Goal: Task Accomplishment & Management: Complete application form

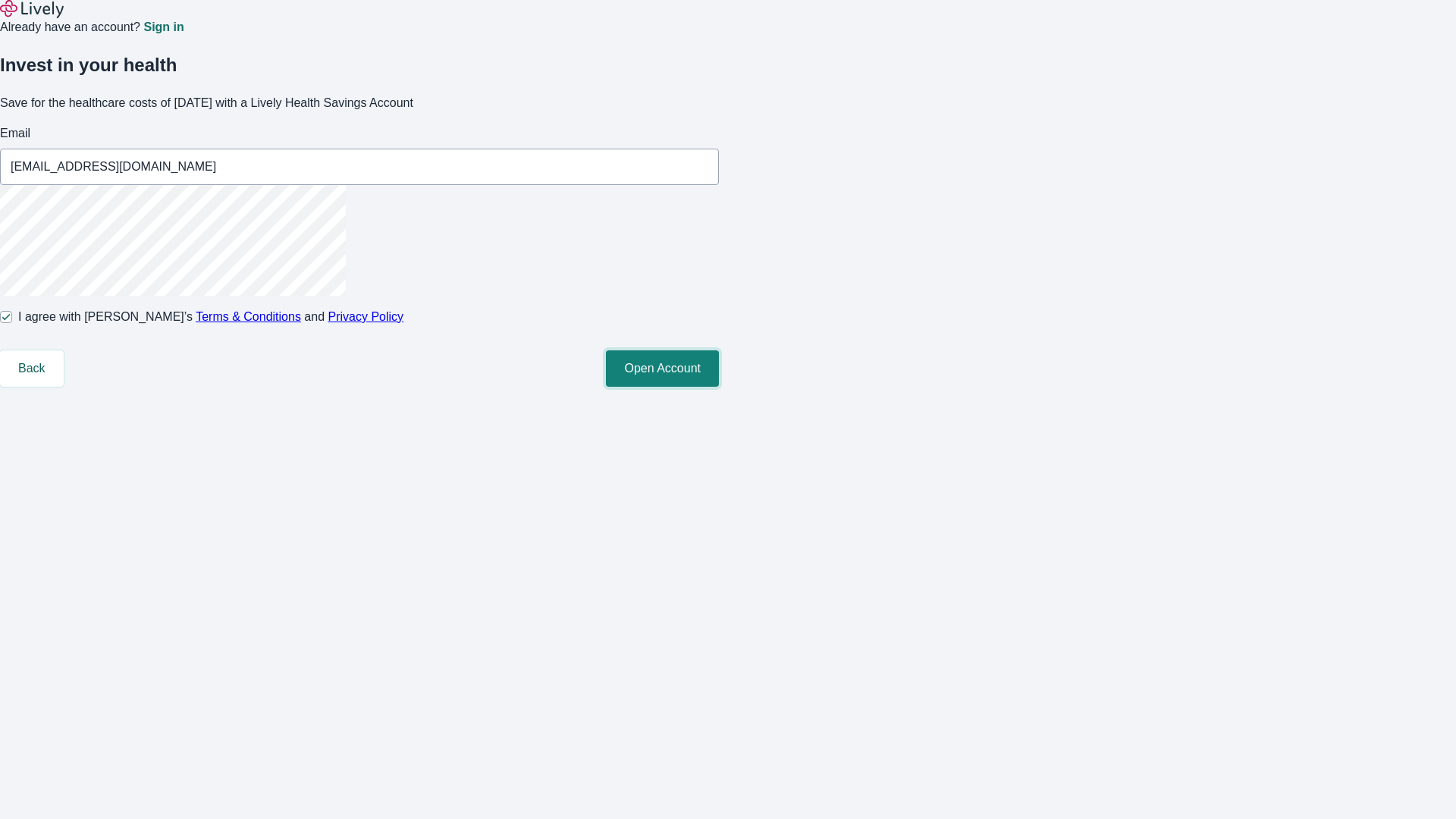
click at [719, 387] on button "Open Account" at bounding box center [662, 369] width 113 height 37
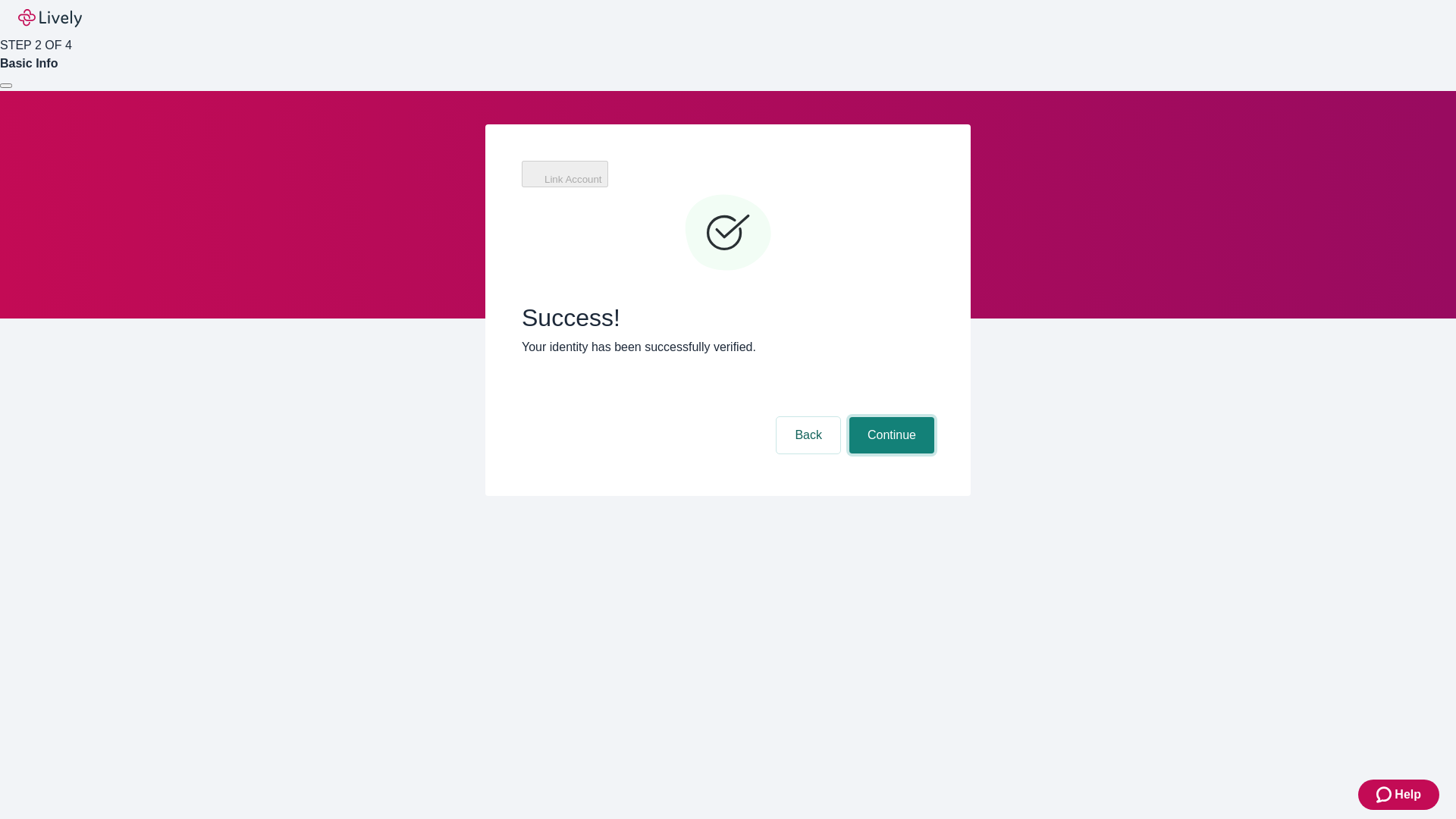
click at [889, 417] on button "Continue" at bounding box center [892, 436] width 85 height 37
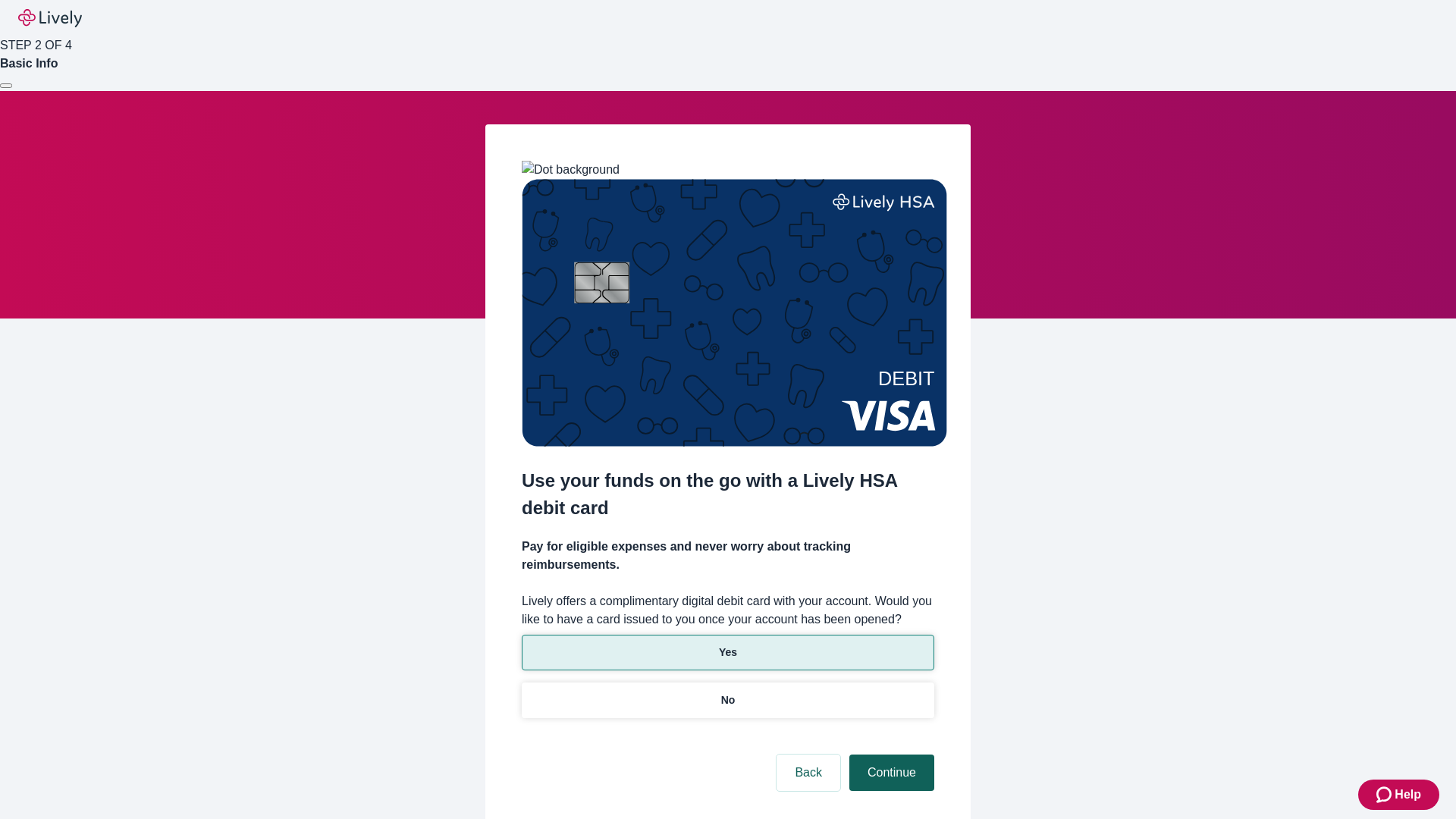
click at [727, 692] on p "No" at bounding box center [728, 700] width 14 height 16
click at [889, 755] on button "Continue" at bounding box center [892, 773] width 85 height 37
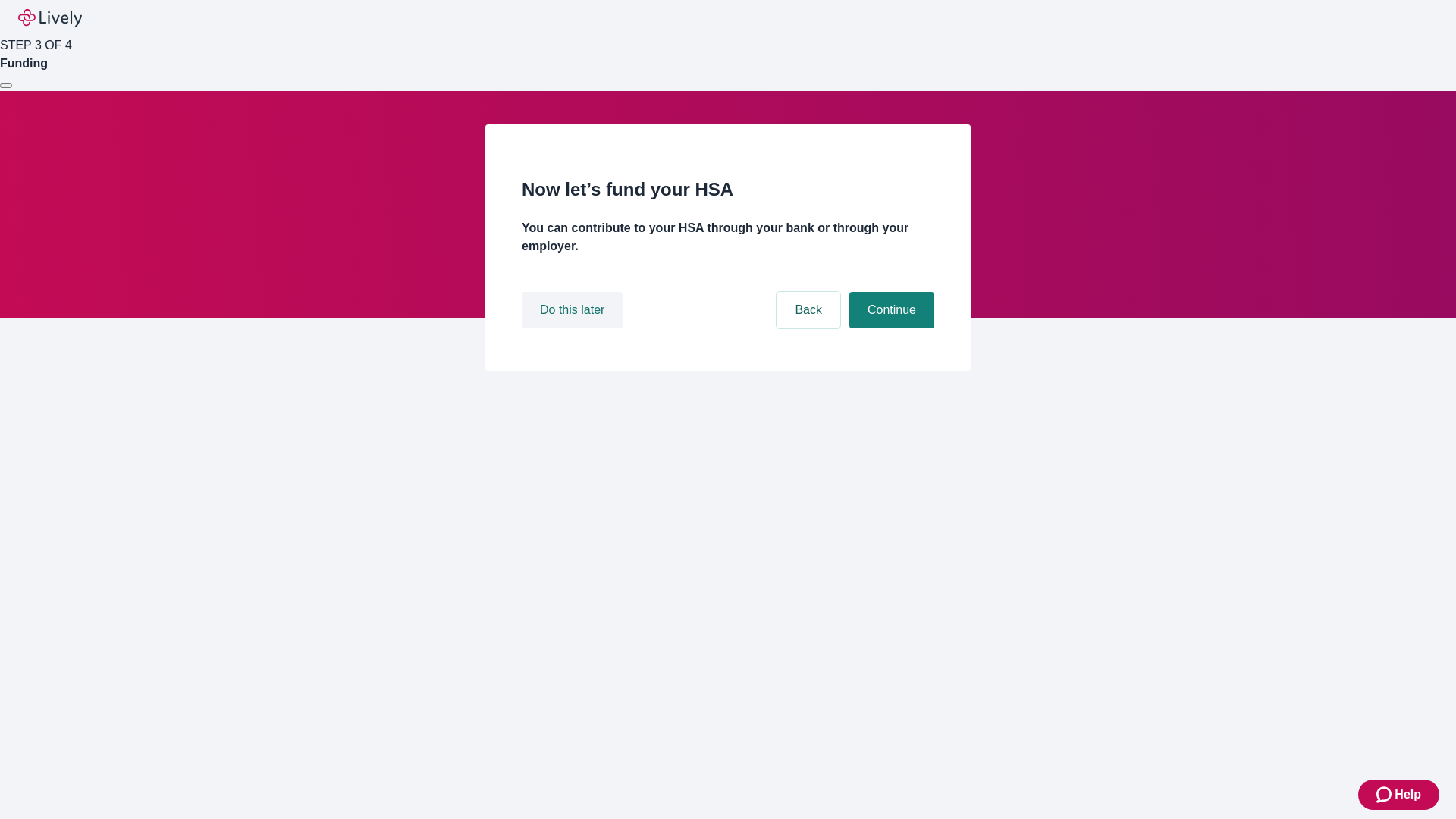
click at [574, 328] on button "Do this later" at bounding box center [572, 311] width 101 height 37
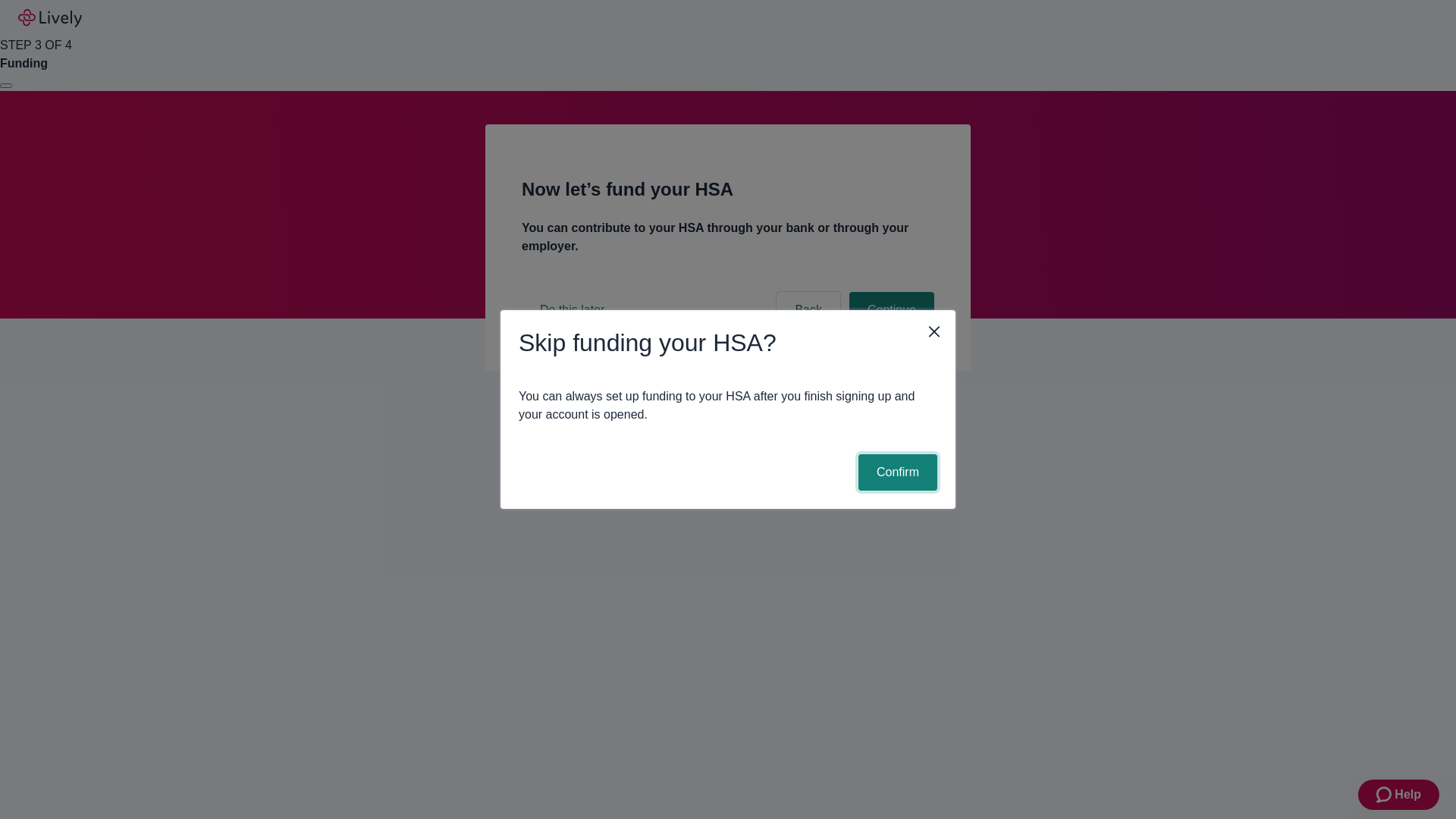
click at [896, 473] on button "Confirm" at bounding box center [897, 473] width 78 height 37
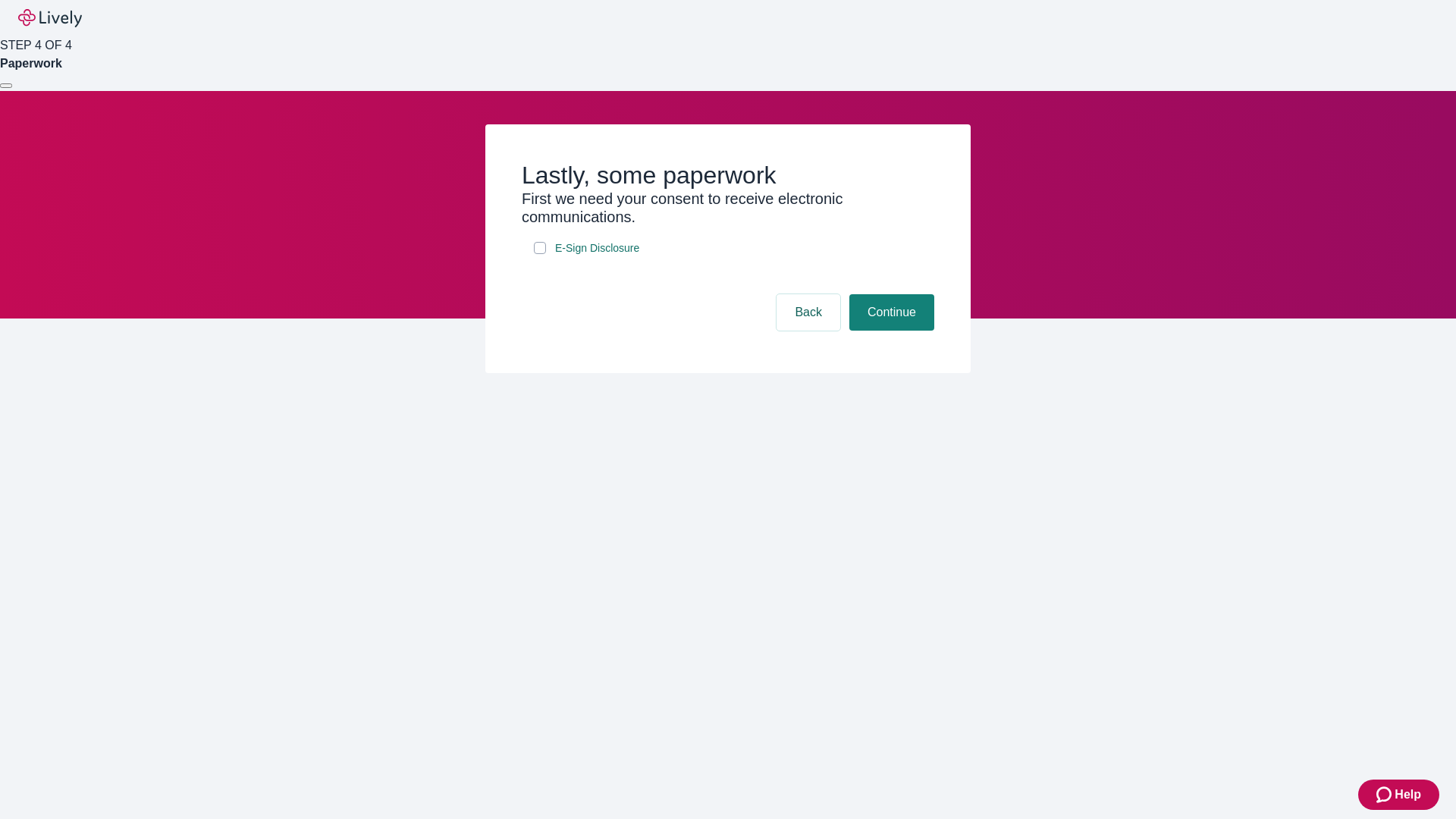
click at [540, 254] on input "E-Sign Disclosure" at bounding box center [539, 248] width 13 height 13
checkbox input "true"
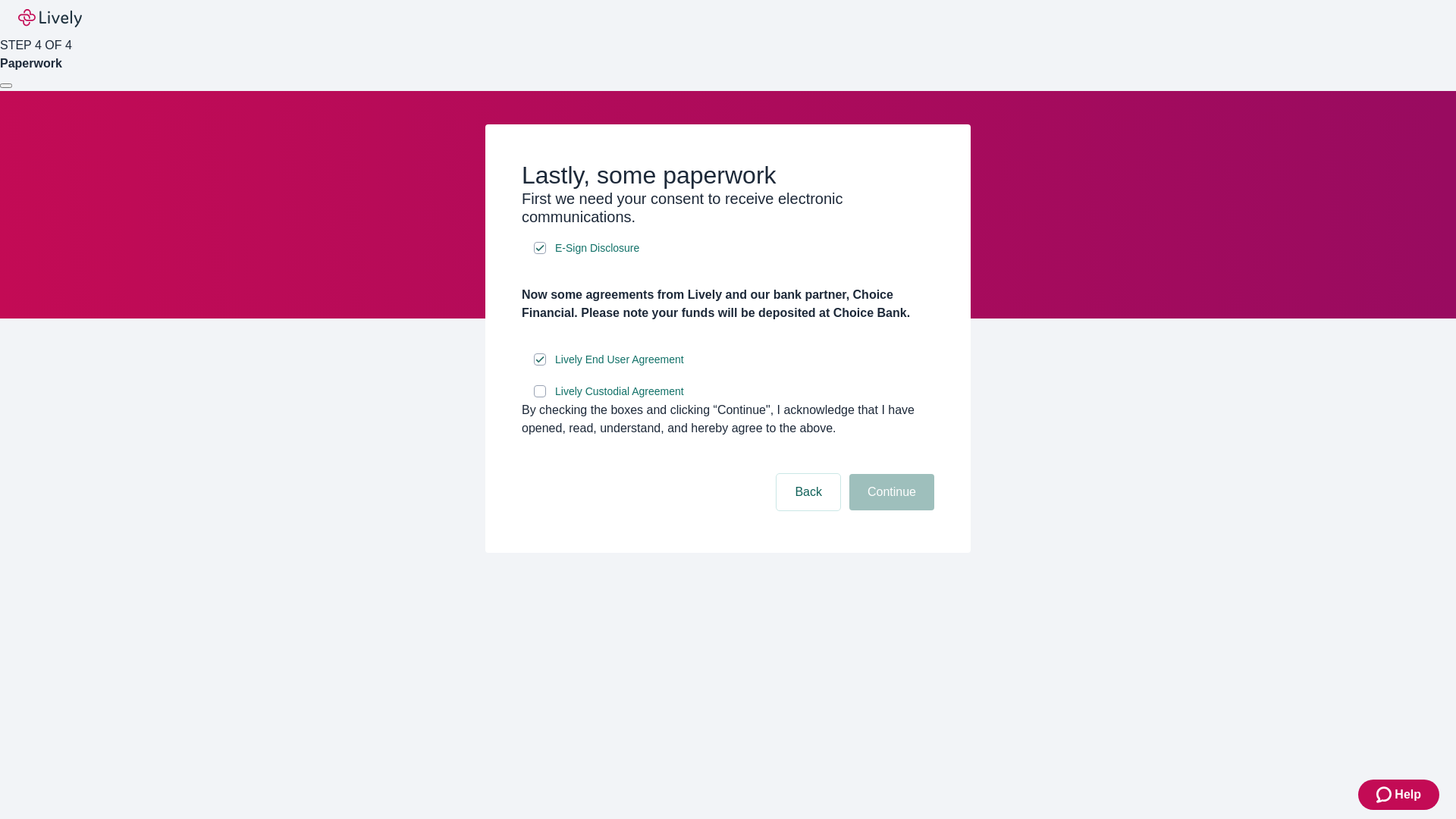
click at [540, 397] on input "Lively Custodial Agreement" at bounding box center [539, 391] width 13 height 13
checkbox input "true"
click at [889, 510] on button "Continue" at bounding box center [892, 493] width 85 height 37
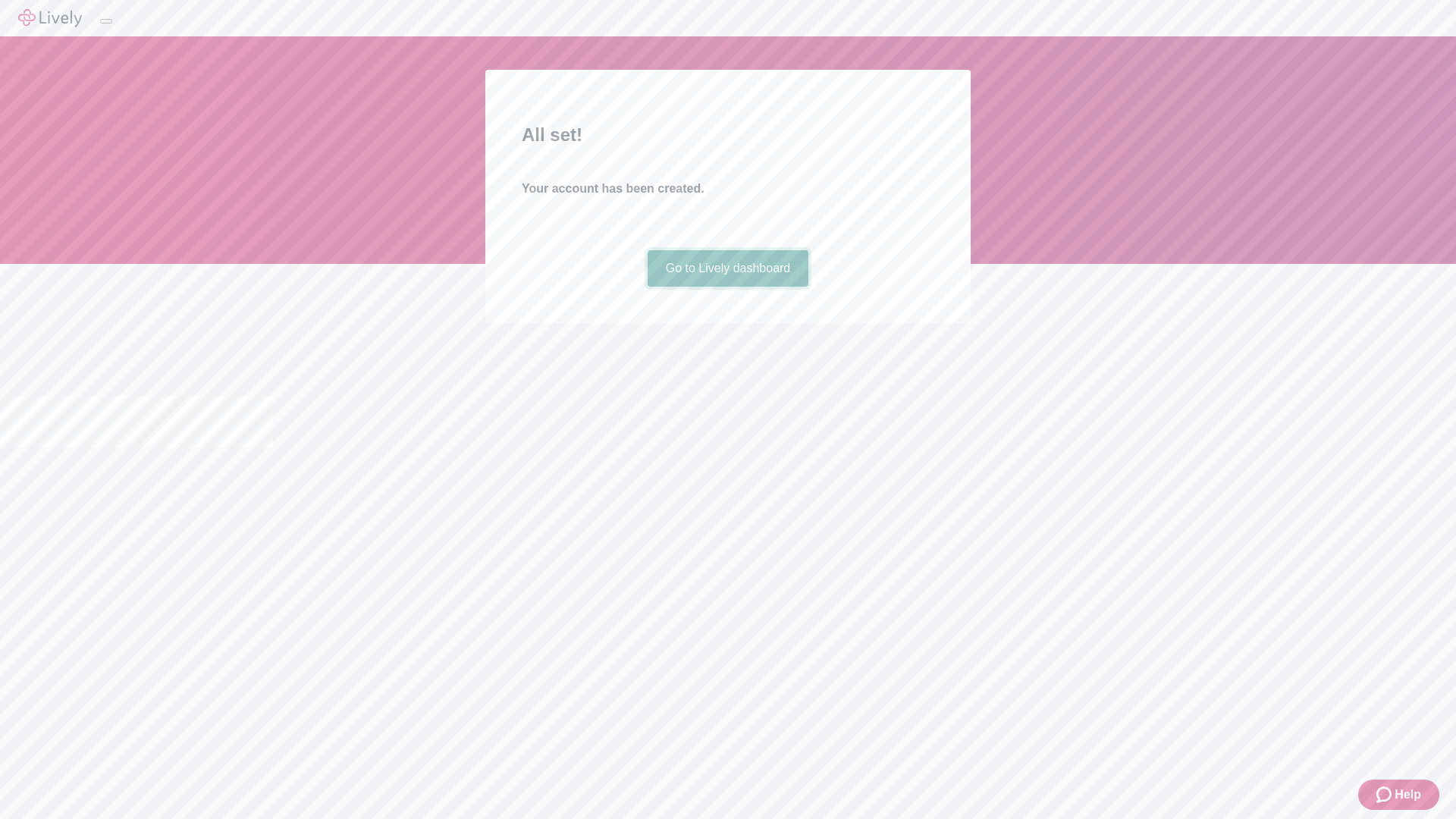
click at [727, 286] on link "Go to Lively dashboard" at bounding box center [728, 269] width 161 height 37
